Goal: Contribute content

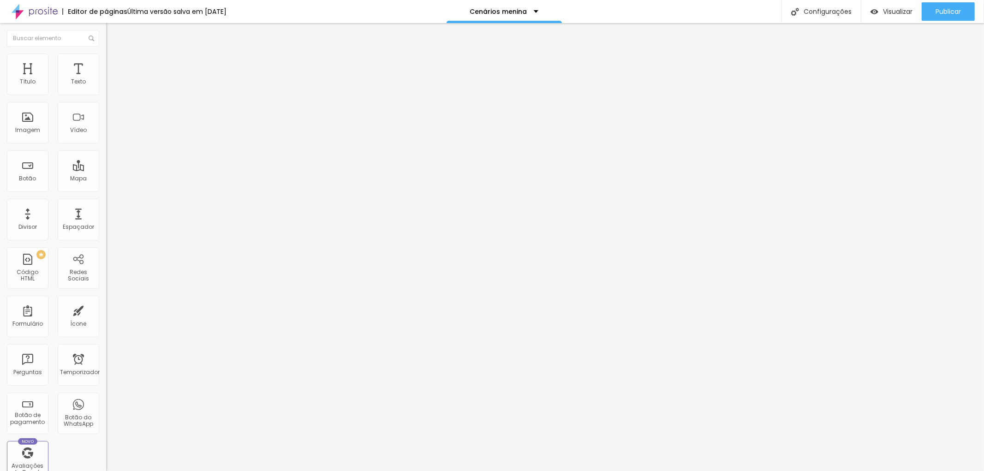
click at [106, 58] on img at bounding box center [110, 58] width 8 height 8
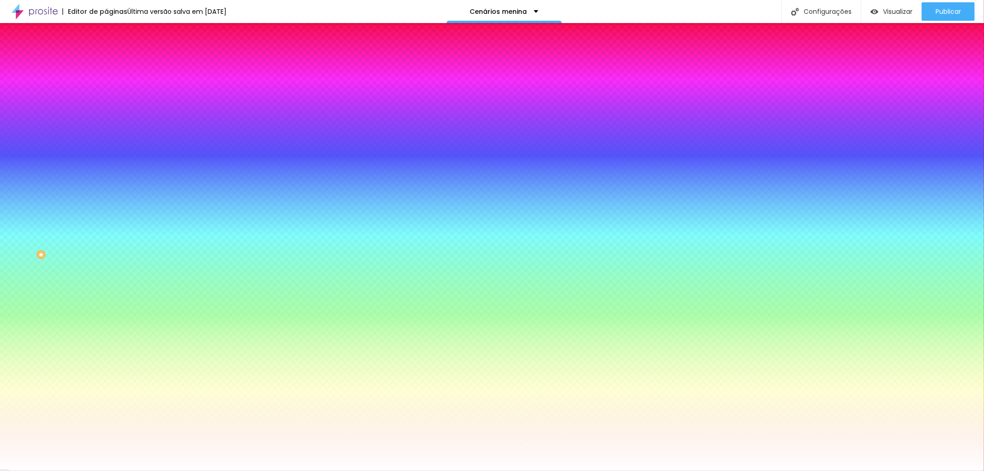
click at [114, 65] on font "Avançado" at bounding box center [129, 69] width 30 height 8
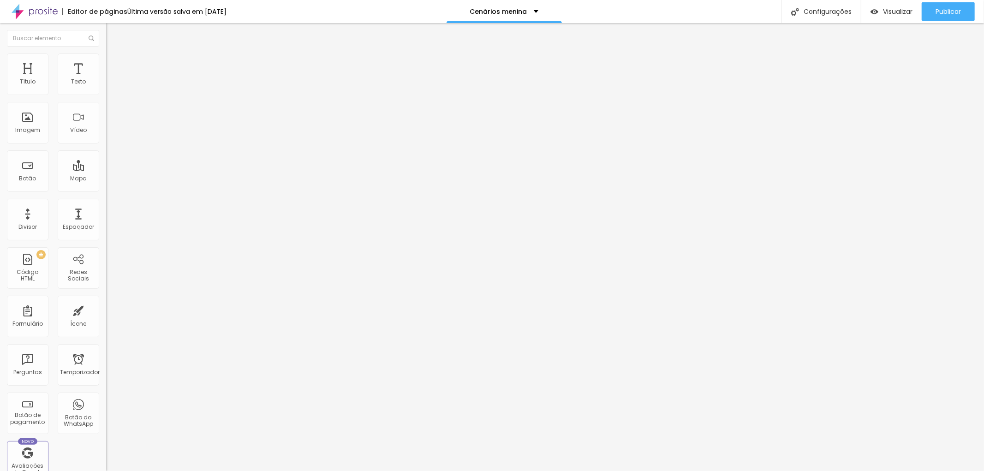
click at [106, 53] on img at bounding box center [110, 48] width 8 height 8
click at [106, 190] on input "http://estudiophototal.alboompro.com/portfolio/acompanhamento-mensal/1525402-ac…" at bounding box center [161, 185] width 111 height 9
click at [106, 190] on input "http://estudiophototal/portfolio/acompanhamento-mensal/1525402-acompanhamento-p…" at bounding box center [161, 185] width 111 height 9
type input "http://estudiophototal/acompanhamento-mensal/1525402-acompanhamento-personagens…"
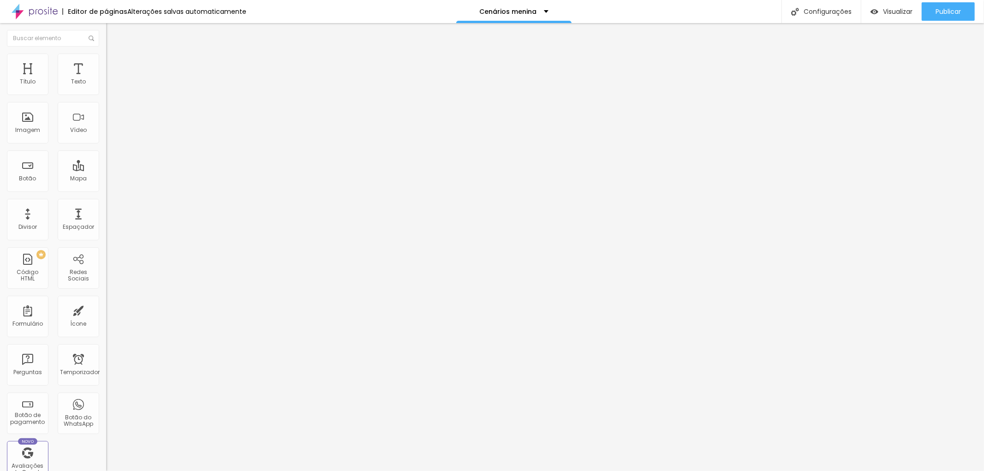
scroll to position [0, 0]
click at [875, 14] on img "button" at bounding box center [875, 12] width 8 height 8
paste input "s://www.estudiophototal.com.br/portfolio"
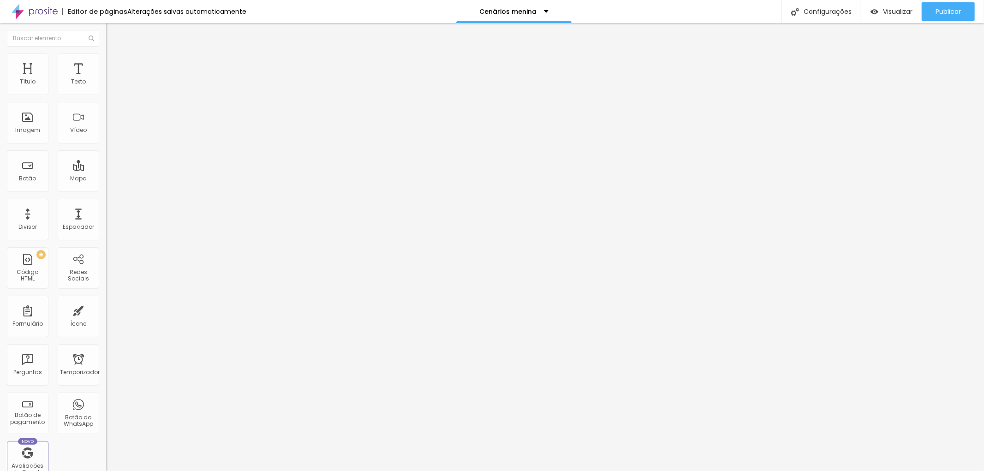
click at [106, 190] on input "https://www.estudiophototal.com.br/portfolio/acompanhamento-mensal/1525402-acom…" at bounding box center [161, 185] width 111 height 9
type input "https://www.estudiophototal.com.br/portfolio/acompanhamento-mensal/1525402-acom…"
click at [953, 14] on font "Publicar" at bounding box center [948, 11] width 25 height 9
click at [889, 13] on font "Visualizar" at bounding box center [890, 11] width 30 height 9
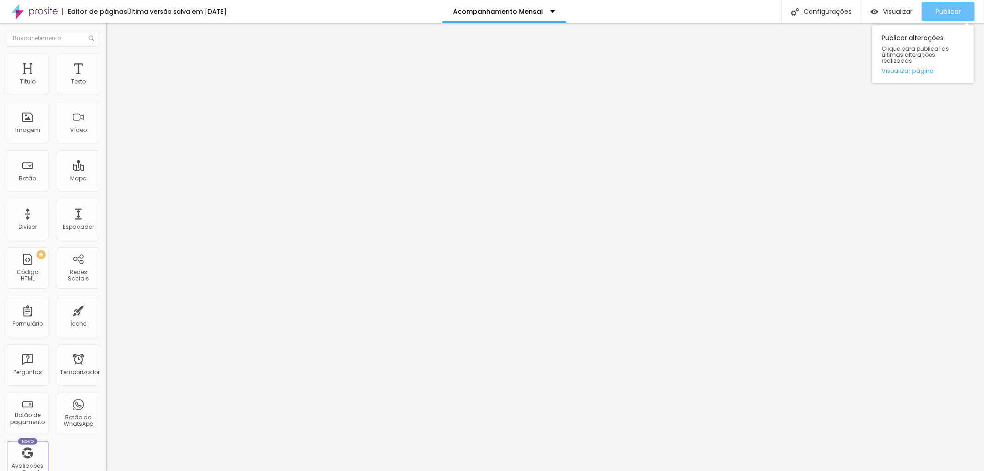
click at [937, 12] on font "Publicar" at bounding box center [948, 11] width 25 height 9
